Goal: Information Seeking & Learning: Learn about a topic

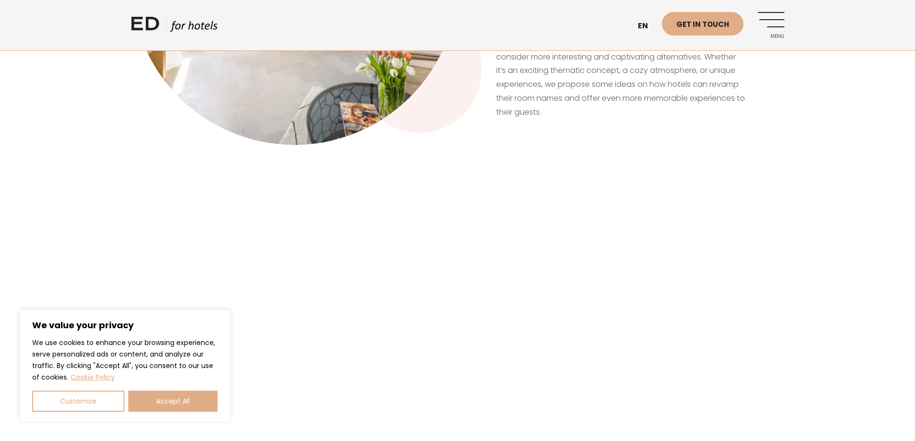
scroll to position [625, 0]
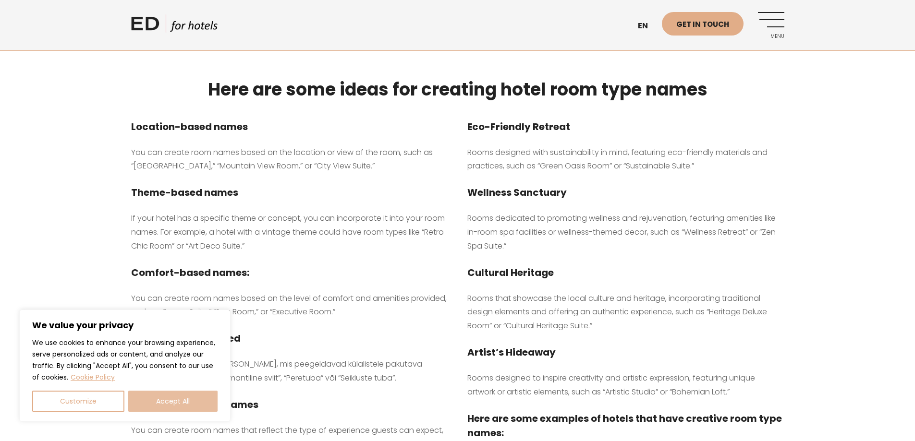
click at [193, 398] on button "Accept All" at bounding box center [172, 401] width 89 height 21
checkbox input "true"
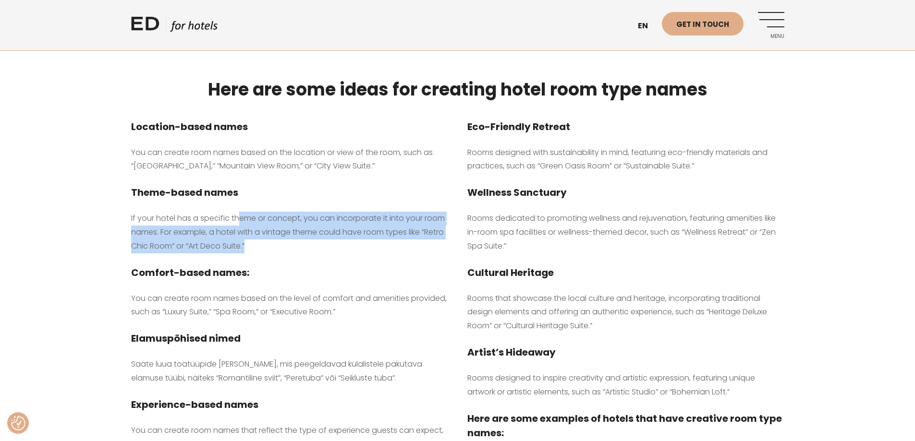
drag, startPoint x: 276, startPoint y: 228, endPoint x: 244, endPoint y: 208, distance: 38.4
click at [244, 212] on p "If your hotel has a specific theme or concept, you can incorporate it into your…" at bounding box center [289, 232] width 317 height 41
drag, startPoint x: 215, startPoint y: 211, endPoint x: 300, endPoint y: 230, distance: 87.1
click at [300, 230] on p "If your hotel has a specific theme or concept, you can incorporate it into your…" at bounding box center [289, 232] width 317 height 41
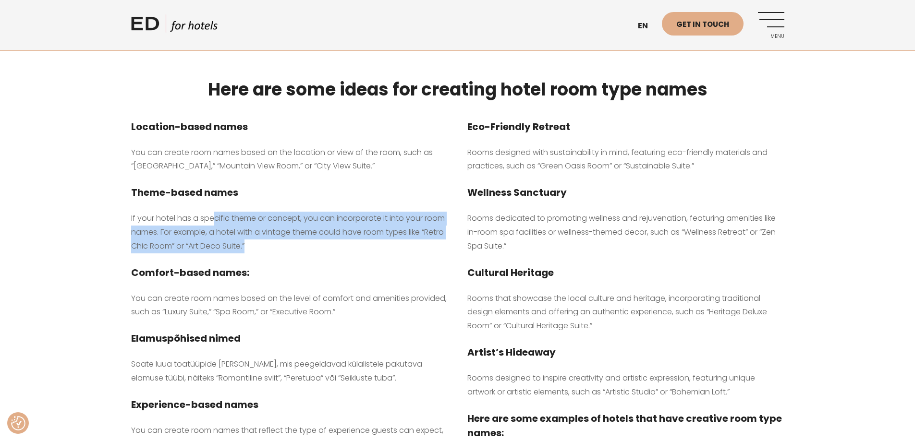
click at [300, 230] on p "If your hotel has a specific theme or concept, you can incorporate it into your…" at bounding box center [289, 232] width 317 height 41
drag, startPoint x: 297, startPoint y: 234, endPoint x: 166, endPoint y: 203, distance: 134.5
click at [166, 212] on p "If your hotel has a specific theme or concept, you can incorporate it into your…" at bounding box center [289, 232] width 317 height 41
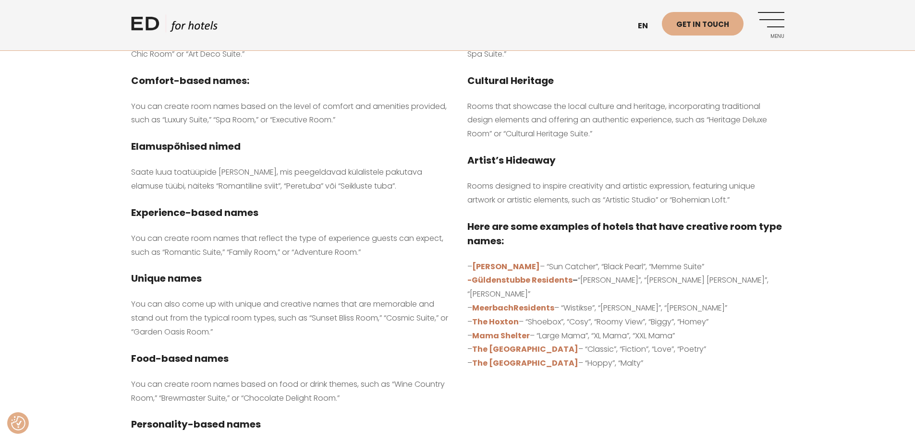
scroll to position [865, 0]
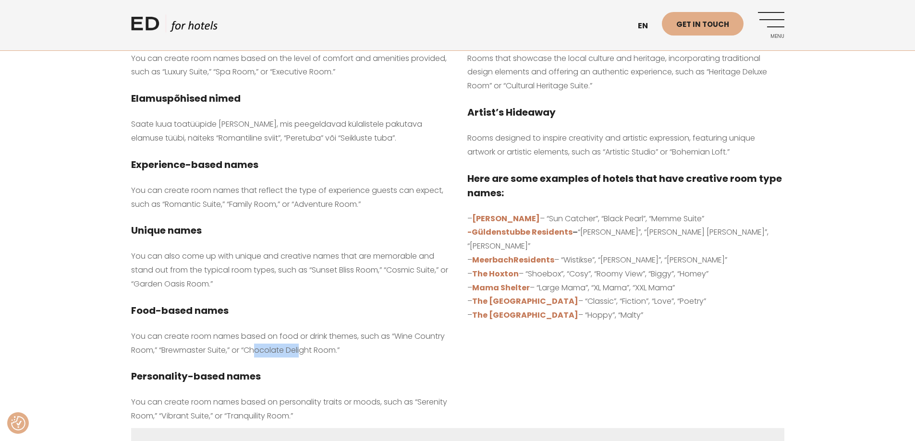
drag, startPoint x: 292, startPoint y: 338, endPoint x: 336, endPoint y: 339, distance: 43.7
click at [336, 339] on p "You can create room names based on food or drink themes, such as “Wine Country …" at bounding box center [289, 344] width 317 height 28
drag, startPoint x: 388, startPoint y: 344, endPoint x: 302, endPoint y: 344, distance: 85.5
click at [302, 344] on div "Location-based names You can create room names based on the location or view of…" at bounding box center [290, 147] width 336 height 561
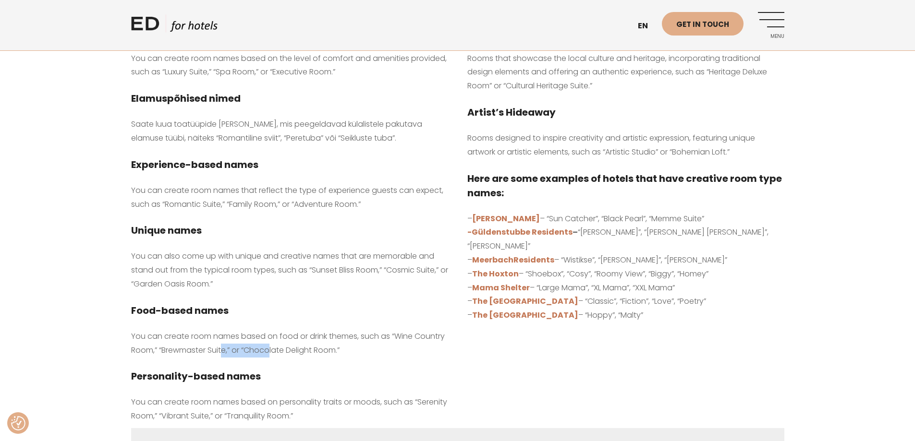
drag, startPoint x: 303, startPoint y: 336, endPoint x: 257, endPoint y: 335, distance: 46.1
click at [257, 335] on p "You can create room names based on food or drink themes, such as “Wine Country …" at bounding box center [289, 344] width 317 height 28
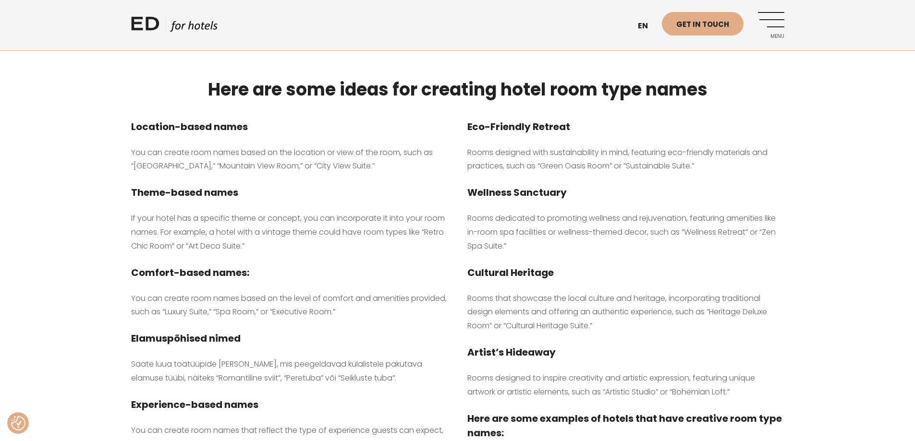
scroll to position [576, 0]
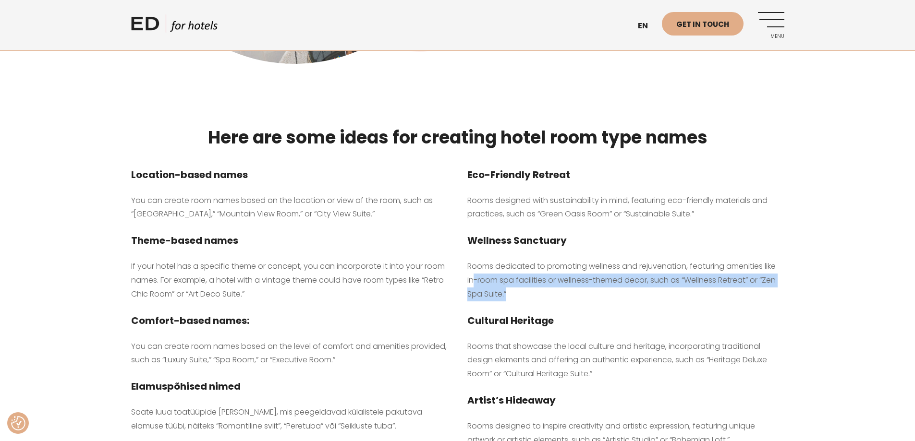
drag, startPoint x: 527, startPoint y: 280, endPoint x: 476, endPoint y: 264, distance: 53.9
click at [476, 264] on p "Rooms dedicated to promoting wellness and rejuvenation, featuring amenities lik…" at bounding box center [625, 280] width 317 height 41
